Goal: Task Accomplishment & Management: Use online tool/utility

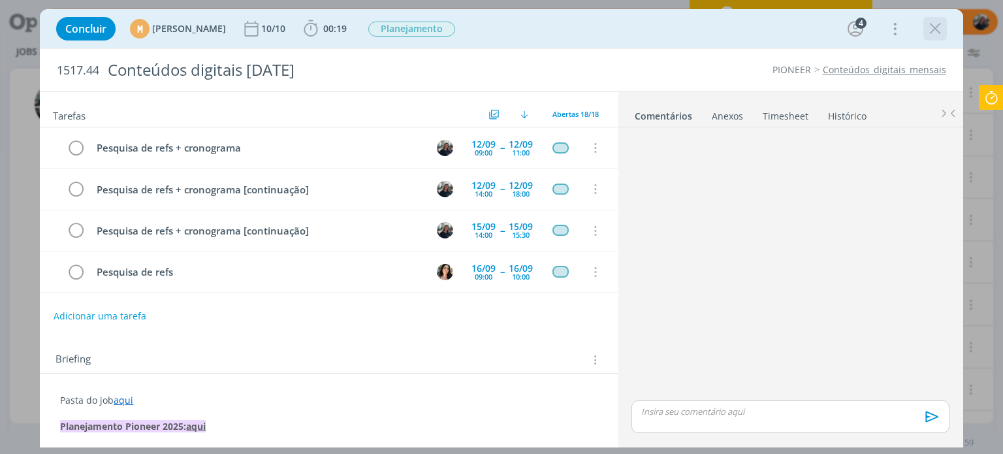
click at [931, 37] on icon "dialog" at bounding box center [936, 29] width 20 height 20
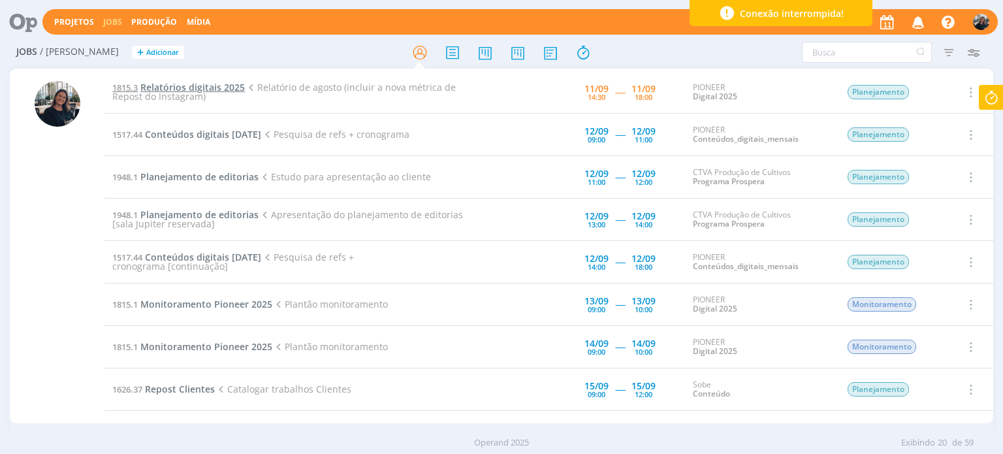
click at [214, 82] on span "Relatórios digitais 2025" at bounding box center [192, 87] width 105 height 12
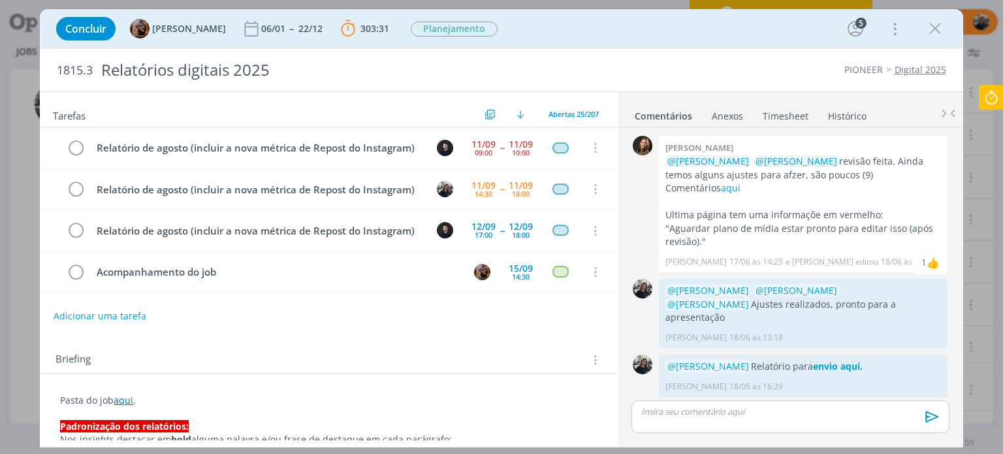
scroll to position [1390, 0]
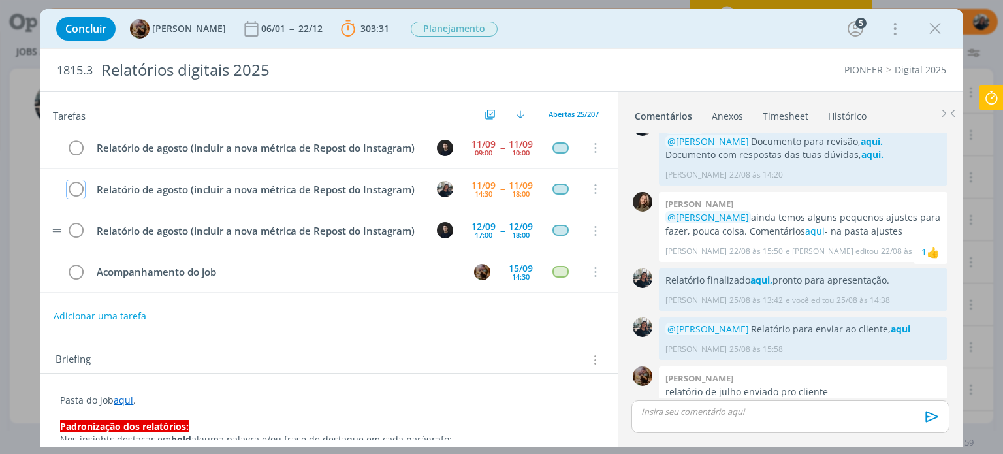
drag, startPoint x: 81, startPoint y: 202, endPoint x: 187, endPoint y: 238, distance: 112.2
click at [81, 199] on icon "dialog" at bounding box center [76, 190] width 18 height 20
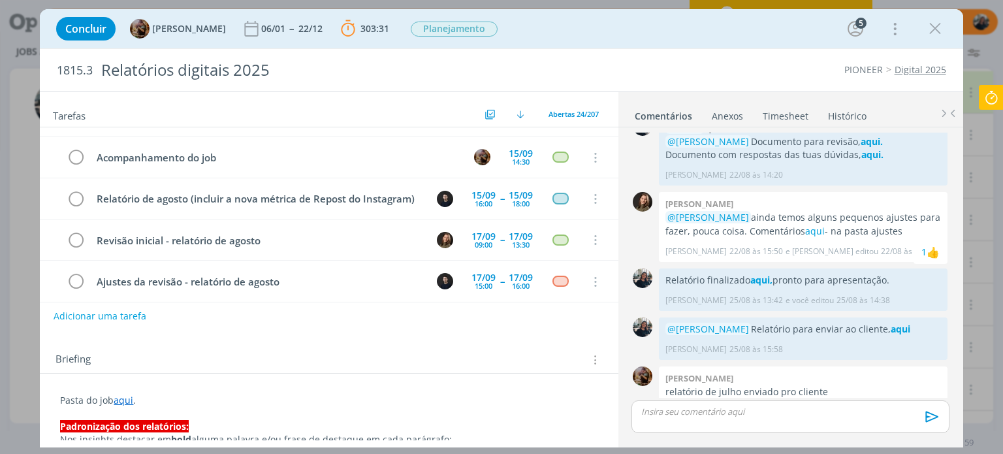
scroll to position [73, 0]
click at [121, 404] on link "aqui" at bounding box center [124, 400] width 20 height 12
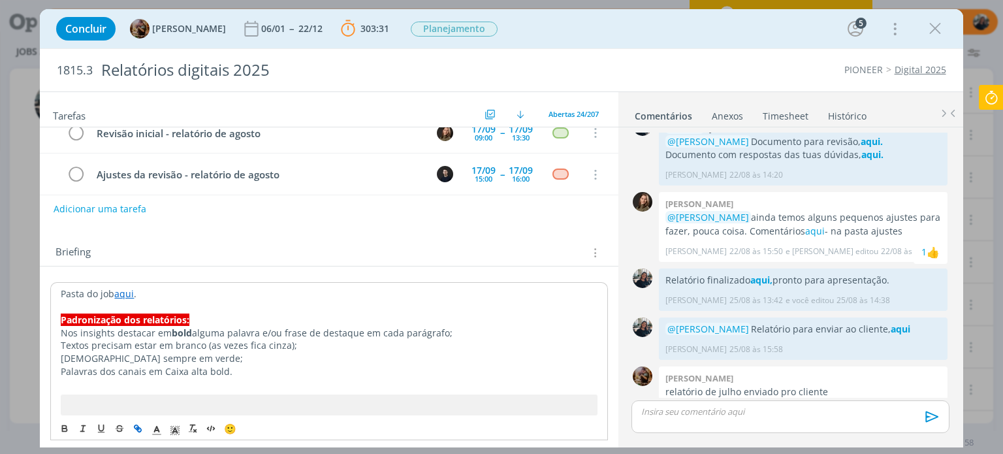
scroll to position [131, 0]
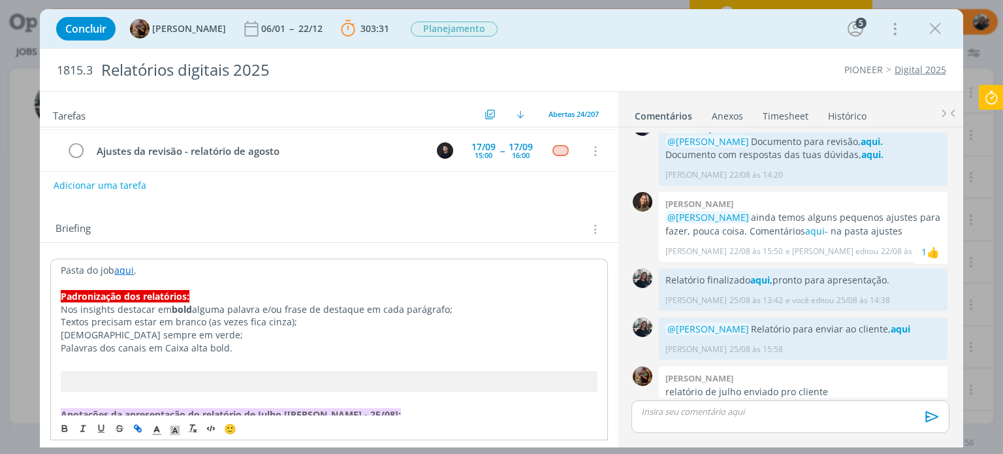
click at [123, 274] on link "aqui" at bounding box center [124, 270] width 20 height 12
click at [130, 266] on link "aqui" at bounding box center [124, 270] width 20 height 12
click at [163, 292] on link "[URL][DOMAIN_NAME]" at bounding box center [145, 295] width 99 height 17
click at [833, 400] on div "0 [PERSON_NAME] @[PERSON_NAME] @[PERSON_NAME] revisão feita. Ainda temos alguns…" at bounding box center [790, 285] width 328 height 317
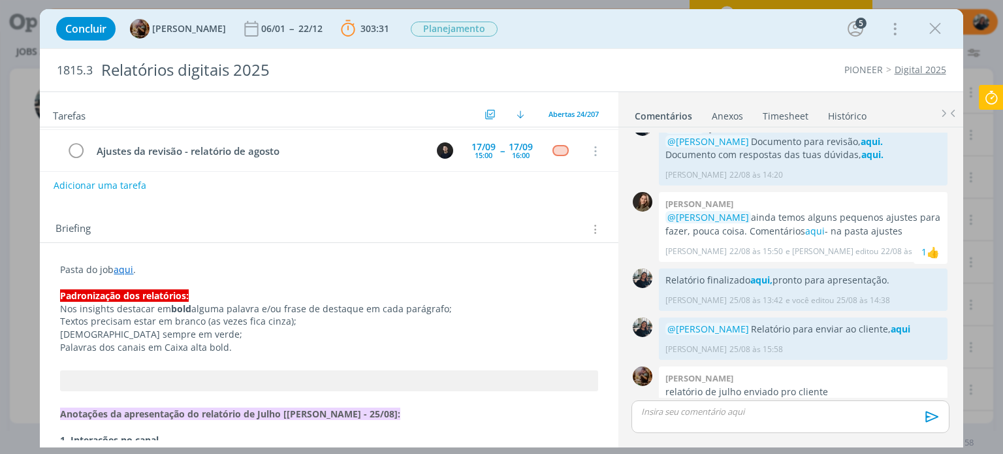
click at [828, 419] on div "dialog" at bounding box center [790, 416] width 317 height 33
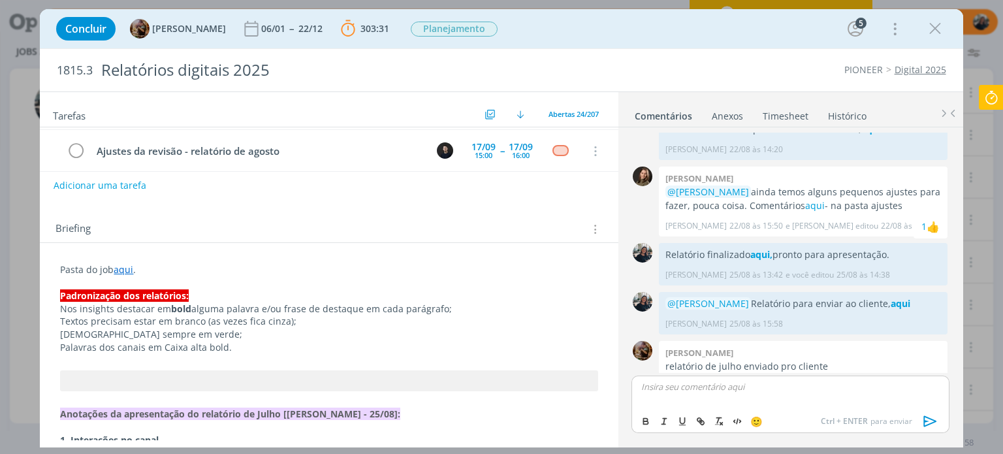
click at [810, 396] on div "dialog" at bounding box center [790, 392] width 317 height 33
click at [807, 387] on p "dialog" at bounding box center [790, 387] width 297 height 12
click at [799, 383] on p "dialog" at bounding box center [790, 387] width 297 height 12
click at [747, 428] on span "[PERSON_NAME]" at bounding box center [712, 428] width 81 height 14
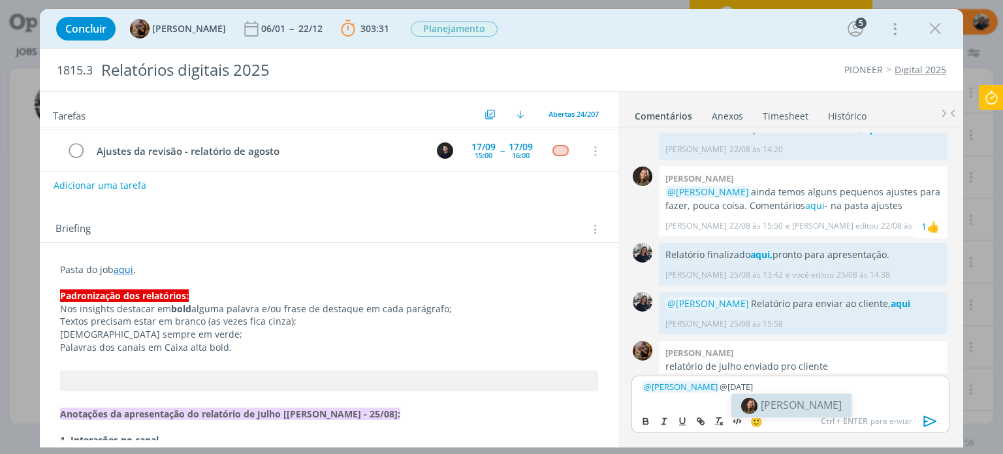
click at [792, 401] on body "Projetos Jobs Produção Mídia Notificações Central de Ajuda Área de Membros Impl…" at bounding box center [501, 227] width 1003 height 454
click at [792, 402] on div "﻿ @ [PERSON_NAME] ﻿ @[DATE]" at bounding box center [790, 392] width 317 height 33
click at [792, 401] on span "[PERSON_NAME]" at bounding box center [801, 405] width 81 height 14
drag, startPoint x: 905, startPoint y: 386, endPoint x: 891, endPoint y: 396, distance: 17.2
click at [931, 381] on p "﻿ @ [PERSON_NAME] ﻿ ﻿ @ [PERSON_NAME] ﻿ Relatório pronto para revisão aqui" at bounding box center [790, 387] width 297 height 12
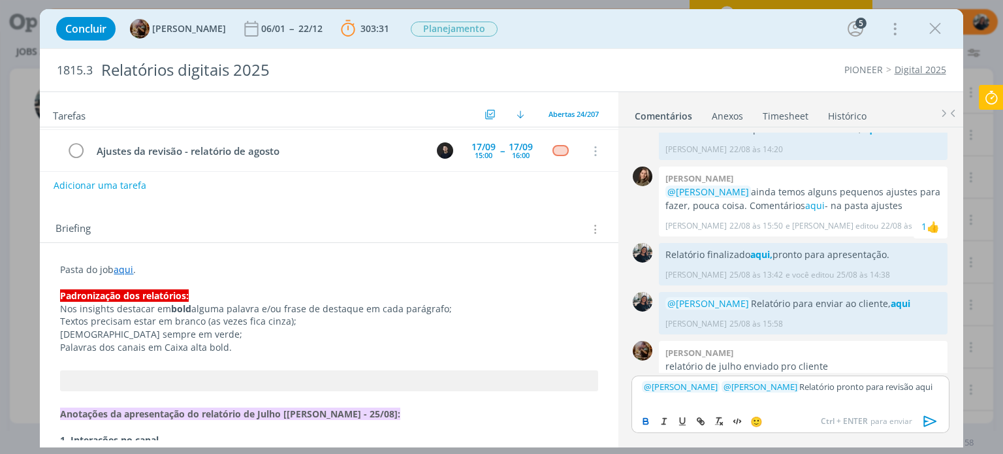
click at [644, 416] on icon "dialog" at bounding box center [646, 421] width 10 height 10
click at [696, 423] on icon "dialog" at bounding box center [701, 421] width 10 height 10
paste input "[URL][DOMAIN_NAME]"
type input "[URL][DOMAIN_NAME]"
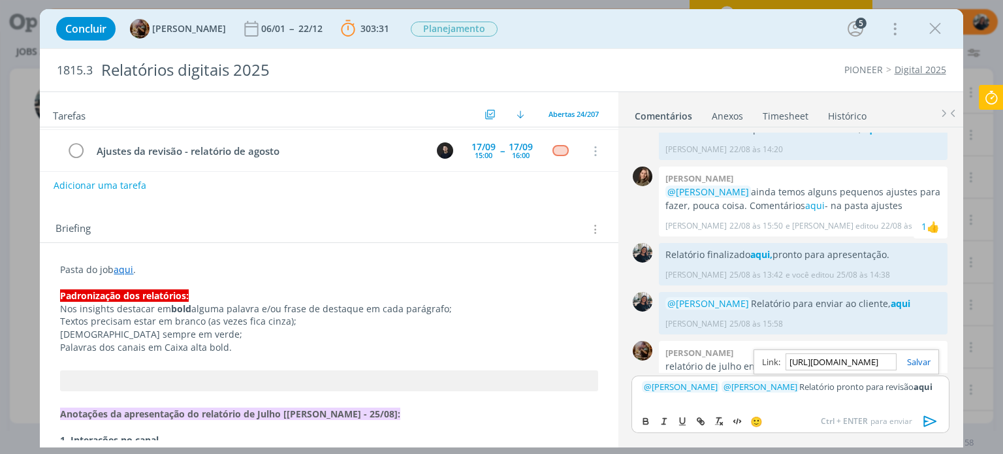
scroll to position [0, 0]
drag, startPoint x: 912, startPoint y: 362, endPoint x: 907, endPoint y: 375, distance: 13.5
click at [912, 365] on link "dialog" at bounding box center [914, 362] width 34 height 12
click at [822, 385] on p "﻿ @ [PERSON_NAME] ﻿ ﻿ @ [PERSON_NAME] ﻿ Relatório pronto para revisão aqui" at bounding box center [790, 387] width 297 height 12
click at [688, 392] on p "﻿ @ [PERSON_NAME] ﻿ ﻿ @ [PERSON_NAME] ﻿ Relatório de agosto finalizado e pronto…" at bounding box center [790, 391] width 297 height 24
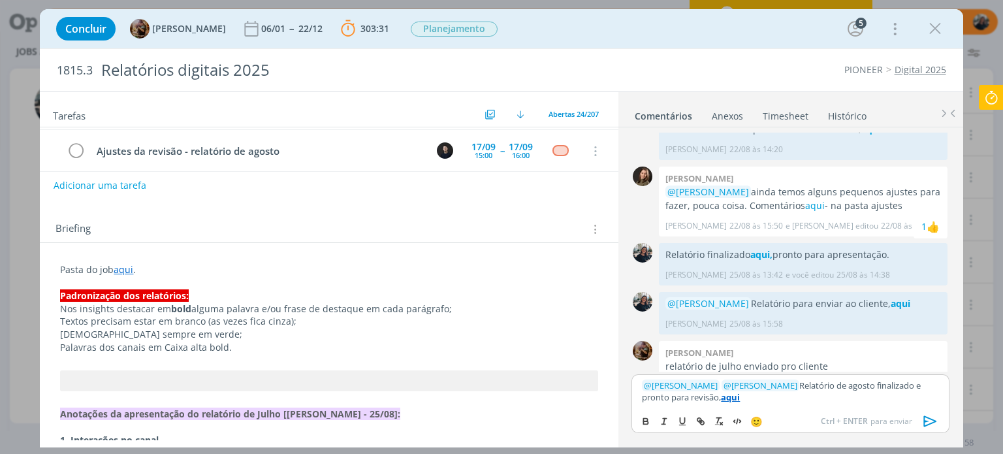
click at [755, 395] on p "﻿ @ [PERSON_NAME] ﻿ ﻿ @ [PERSON_NAME] ﻿ Relatório de agosto finalizado e pronto…" at bounding box center [790, 391] width 297 height 24
click at [931, 420] on icon "dialog" at bounding box center [931, 421] width 20 height 20
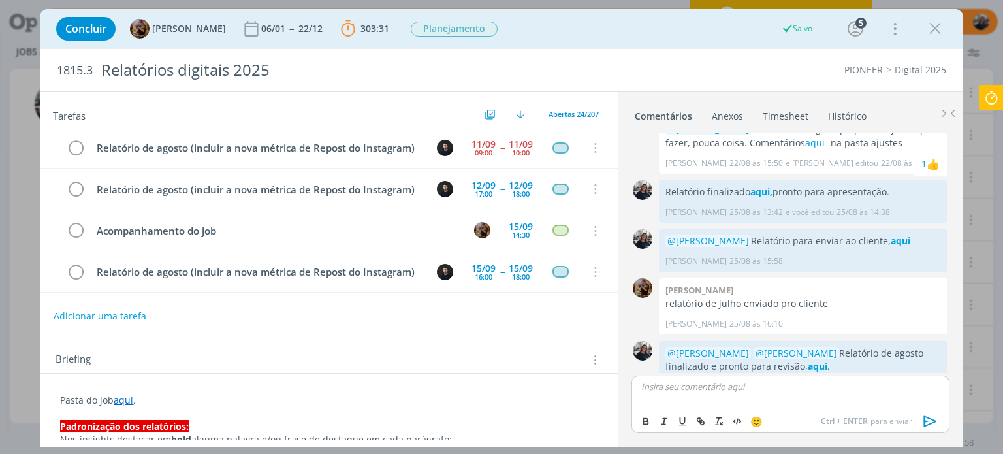
click at [1003, 97] on icon at bounding box center [992, 97] width 24 height 25
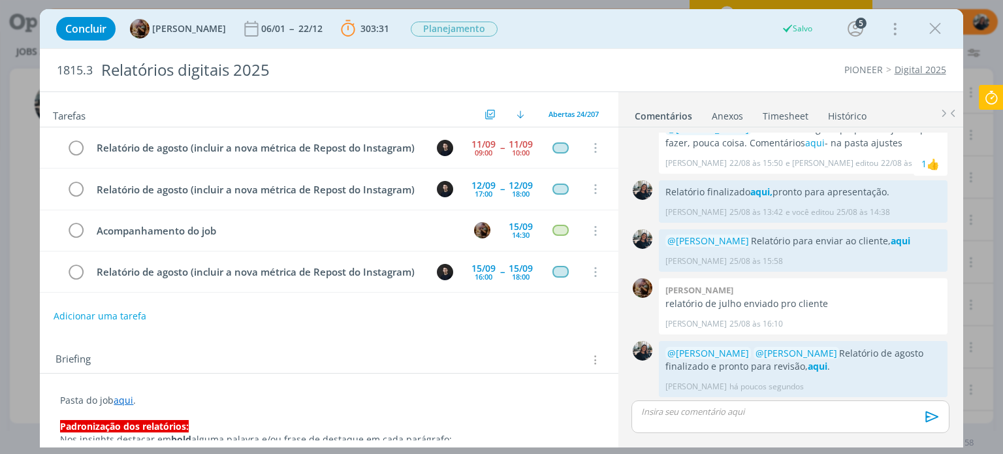
scroll to position [1453, 0]
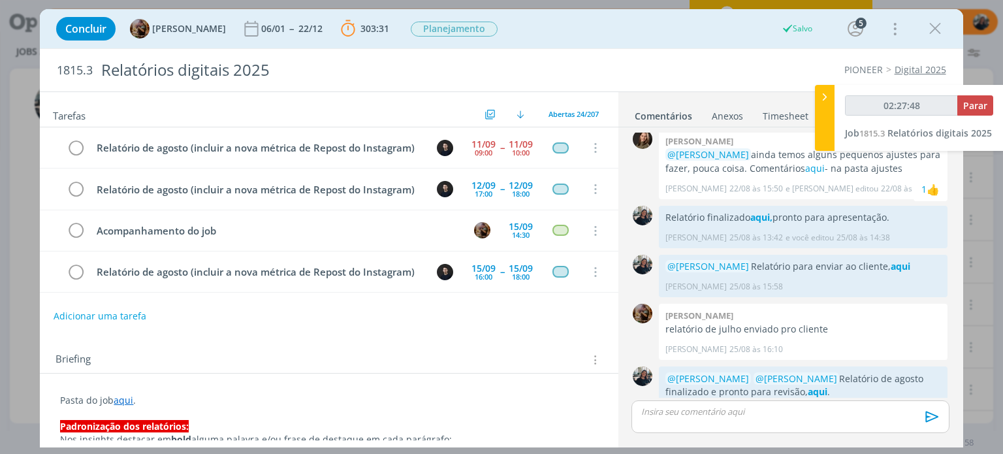
type input "02:27:49"
click at [986, 103] on span "Parar" at bounding box center [975, 105] width 24 height 12
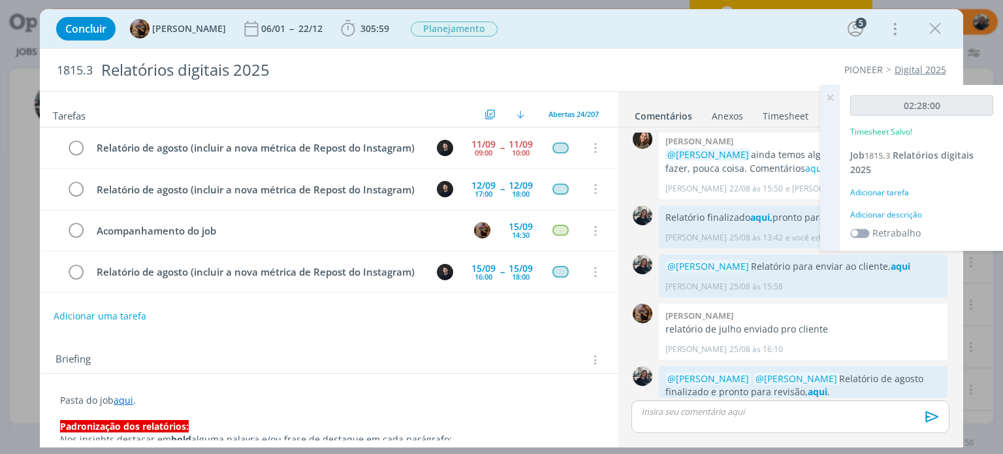
click at [913, 214] on div "Adicionar descrição" at bounding box center [921, 215] width 143 height 12
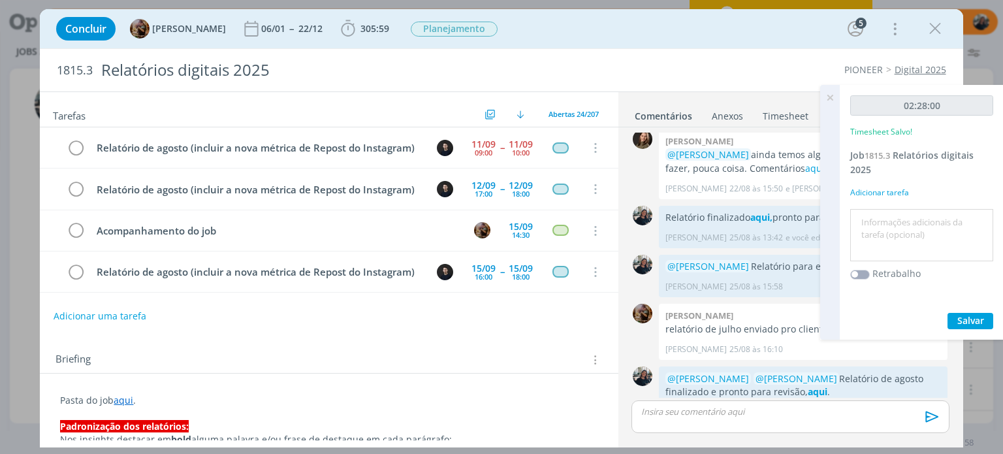
click at [913, 214] on textarea at bounding box center [922, 235] width 137 height 46
type textarea "Finalização do relatório agosto - insights"
click at [970, 313] on button "Salvar" at bounding box center [971, 321] width 46 height 16
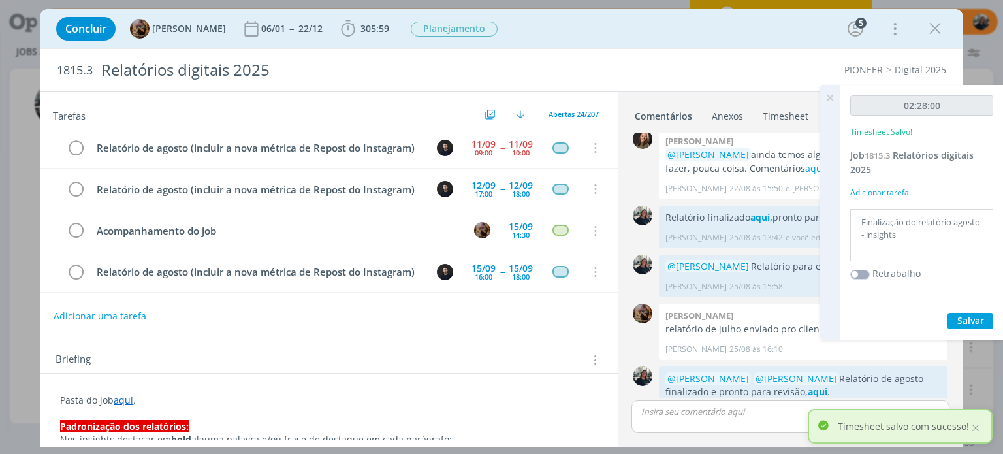
click at [830, 96] on icon at bounding box center [830, 97] width 24 height 25
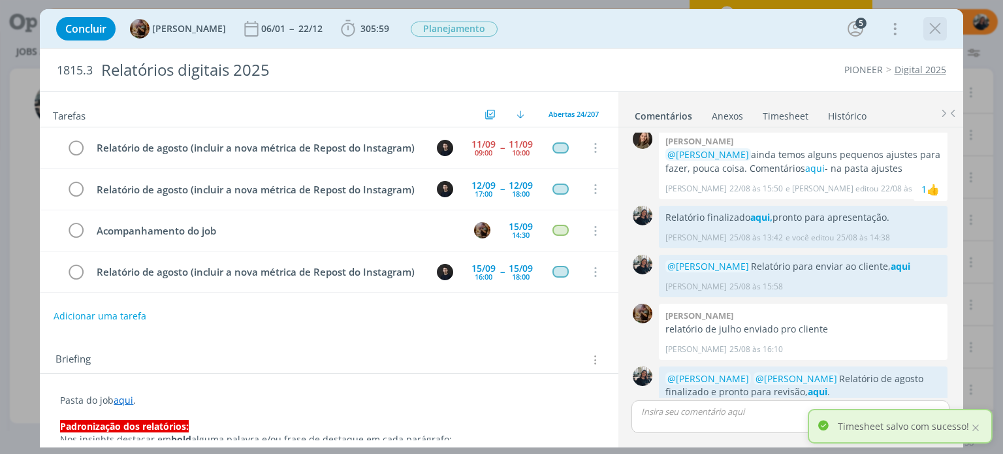
click at [934, 23] on icon "dialog" at bounding box center [936, 29] width 20 height 20
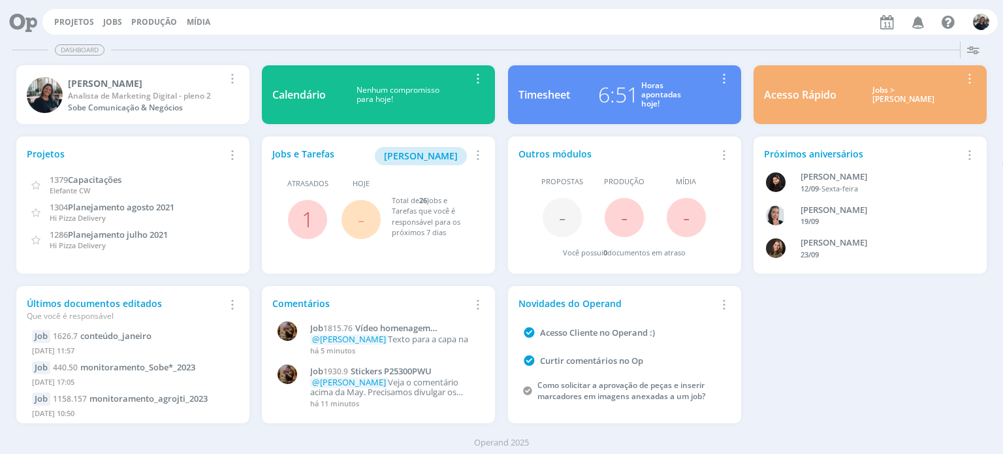
click at [903, 101] on div "Jobs > [PERSON_NAME]" at bounding box center [903, 95] width 115 height 19
